Goal: Task Accomplishment & Management: Manage account settings

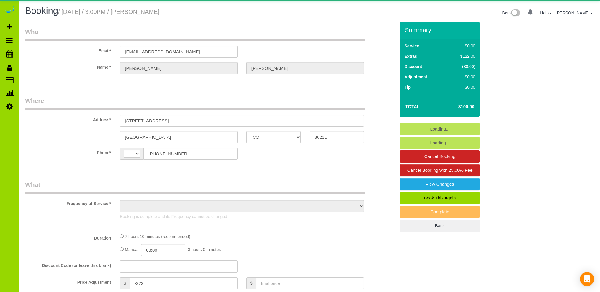
select select "CO"
select select "object:963"
select select "number:3"
select select "number:16"
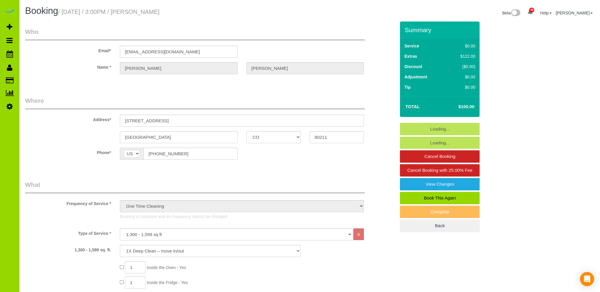
select select "string:[GEOGRAPHIC_DATA]"
select select "object:1244"
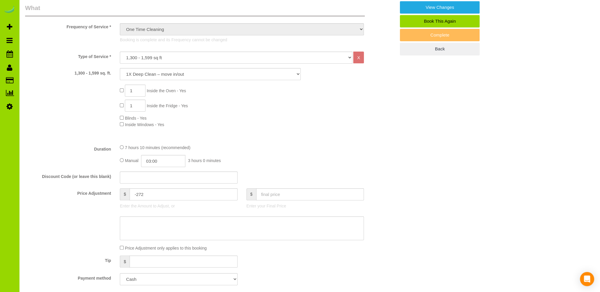
scroll to position [354, 0]
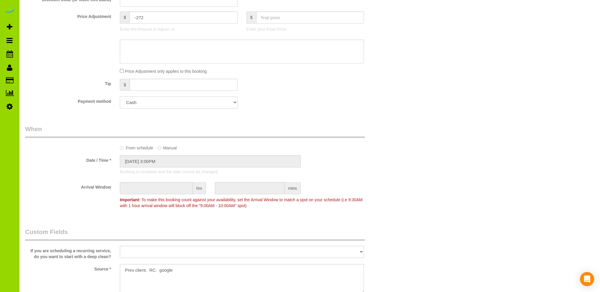
click at [160, 105] on select "Add Credit Card Cash Check Paypal" at bounding box center [178, 103] width 117 height 12
drag, startPoint x: 333, startPoint y: 94, endPoint x: 330, endPoint y: 93, distance: 3.2
click at [72, 63] on sui-booking-price-adjustment "Price Adjustment $ -272 Enter the Amount to Adjust, or $ Enter your Final Price…" at bounding box center [210, 43] width 370 height 63
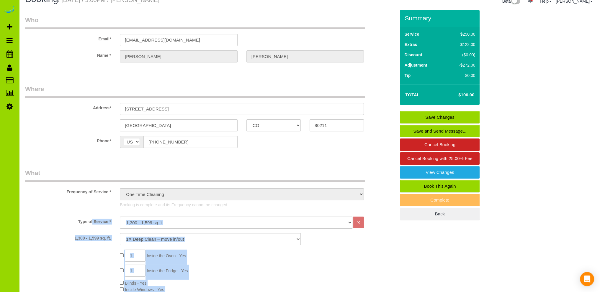
scroll to position [0, 0]
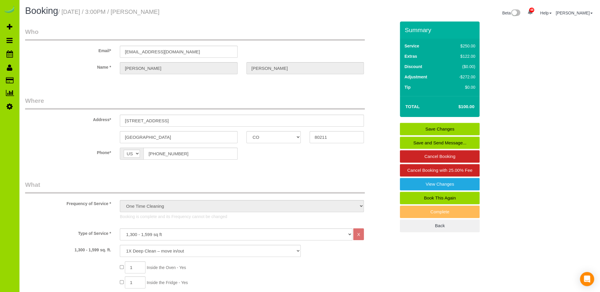
click at [216, 13] on h1 "Booking / [DATE] / 3:00PM / [PERSON_NAME]" at bounding box center [165, 11] width 280 height 10
